Goal: Navigation & Orientation: Understand site structure

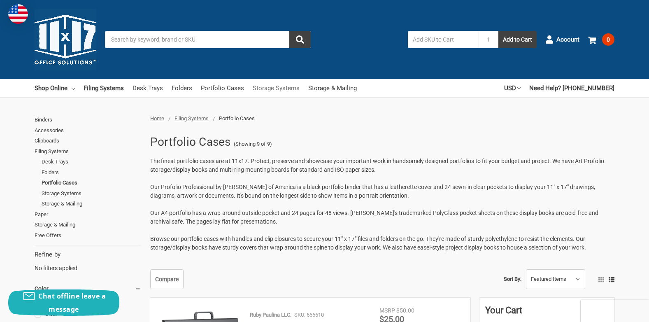
click at [276, 87] on link "Storage Systems" at bounding box center [276, 88] width 47 height 18
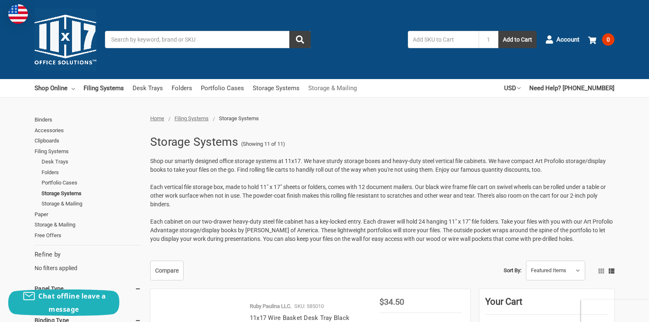
click at [320, 89] on link "Storage & Mailing" at bounding box center [332, 88] width 49 height 18
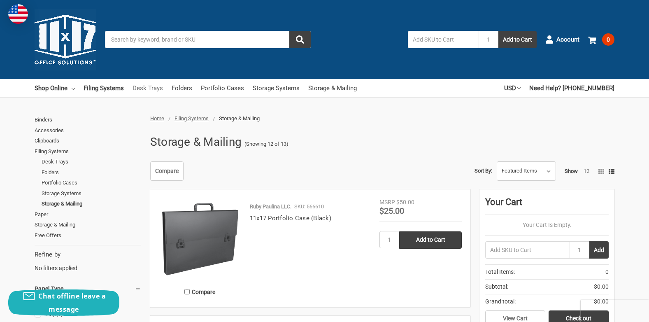
click at [143, 86] on link "Desk Trays" at bounding box center [148, 88] width 30 height 18
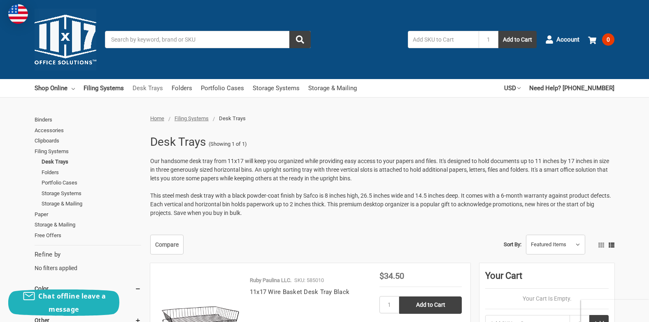
click at [152, 88] on link "Desk Trays" at bounding box center [148, 88] width 30 height 18
